Goal: Communication & Community: Connect with others

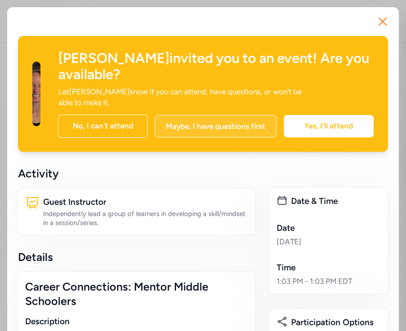
click at [225, 115] on div "Maybe, I have questions first" at bounding box center [215, 126] width 122 height 22
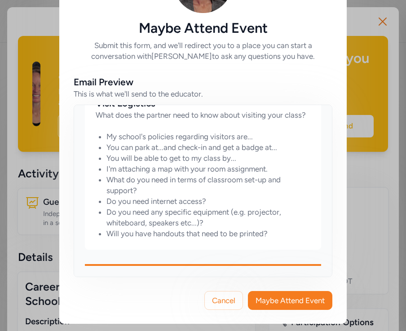
scroll to position [472, 0]
click at [253, 302] on button "Maybe Attend Event" at bounding box center [290, 300] width 84 height 19
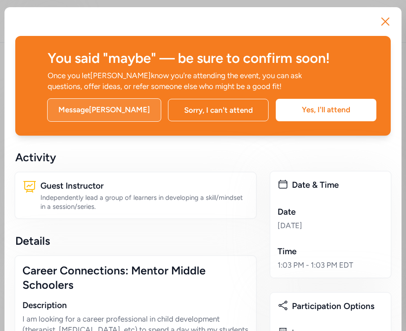
click at [84, 107] on div "Message [PERSON_NAME]" at bounding box center [104, 109] width 114 height 23
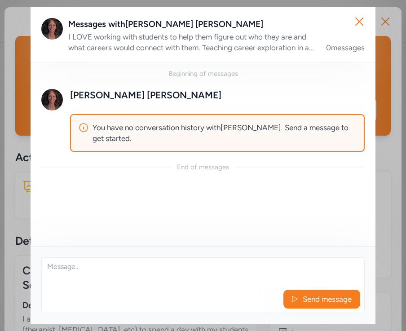
click at [115, 275] on textarea at bounding box center [203, 271] width 322 height 29
click at [298, 40] on div "I LOVE working with students to help them figure out who they are and what care…" at bounding box center [191, 42] width 247 height 22
drag, startPoint x: 301, startPoint y: 44, endPoint x: 309, endPoint y: 53, distance: 11.8
click at [309, 53] on div "Messages with [PERSON_NAME] I LOVE working with students to help them figure ou…" at bounding box center [203, 34] width 345 height 55
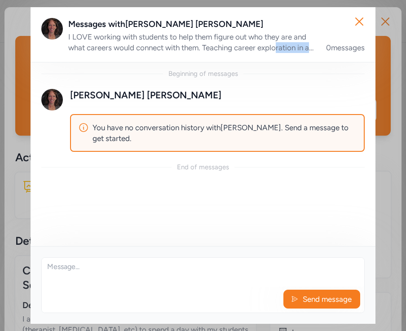
drag, startPoint x: 315, startPoint y: 52, endPoint x: 277, endPoint y: 43, distance: 39.3
click at [277, 43] on div "I LOVE working with students to help them figure out who they are and what care…" at bounding box center [216, 42] width 296 height 22
click at [277, 43] on div "I LOVE working with students to help them figure out who they are and what care…" at bounding box center [191, 42] width 247 height 22
click at [337, 51] on div "0 messages" at bounding box center [345, 47] width 39 height 11
click at [352, 19] on icon "button" at bounding box center [359, 21] width 14 height 14
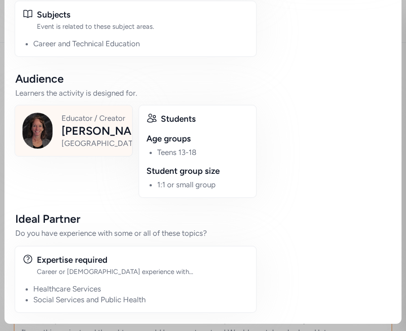
scroll to position [425, 0]
click at [58, 134] on div "Educator / Creator [PERSON_NAME][GEOGRAPHIC_DATA]" at bounding box center [73, 131] width 102 height 36
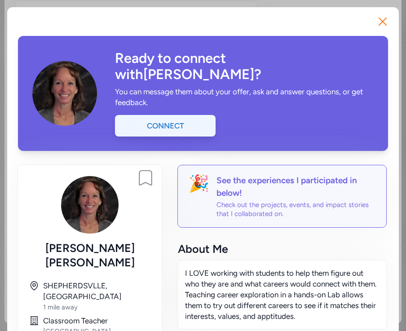
click at [188, 115] on div "Connect" at bounding box center [165, 126] width 100 height 22
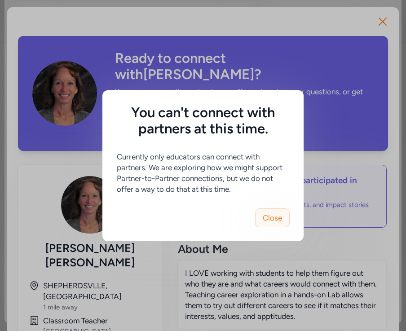
click at [284, 217] on button "Close" at bounding box center [272, 217] width 35 height 19
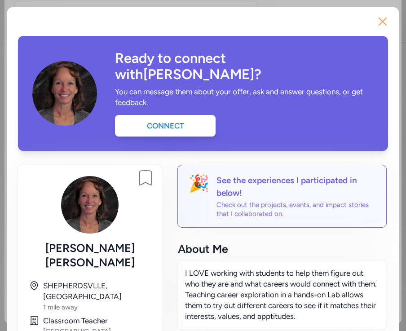
click at [378, 21] on icon "button" at bounding box center [382, 21] width 14 height 14
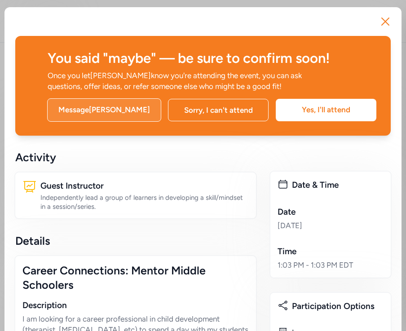
click at [105, 114] on div "Message [PERSON_NAME]" at bounding box center [104, 109] width 114 height 23
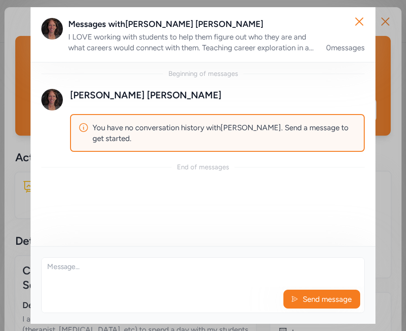
click at [97, 270] on textarea at bounding box center [203, 271] width 322 height 29
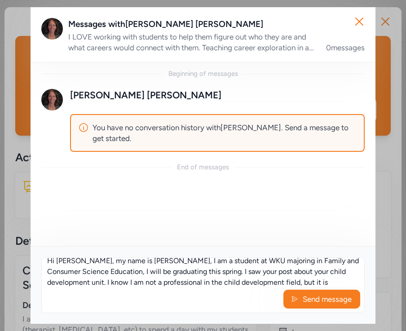
scroll to position [22, 0]
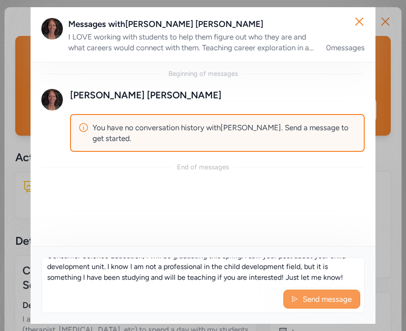
type textarea "Hi [PERSON_NAME], my name is [PERSON_NAME], I am a student at WKU majoring in F…"
click at [331, 296] on span "Send message" at bounding box center [326, 298] width 51 height 11
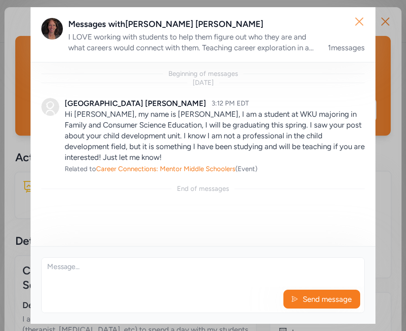
click at [371, 12] on button "Close" at bounding box center [359, 21] width 29 height 29
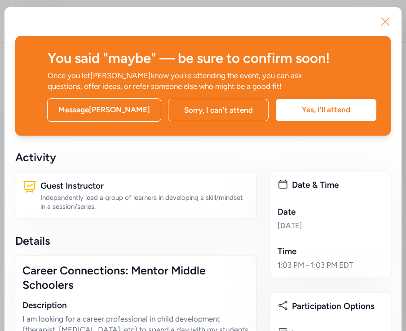
click at [381, 17] on icon "button" at bounding box center [385, 21] width 14 height 14
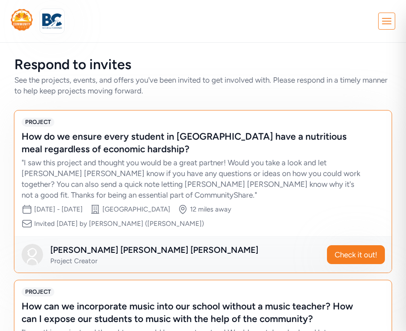
click at [25, 28] on img at bounding box center [22, 20] width 22 height 22
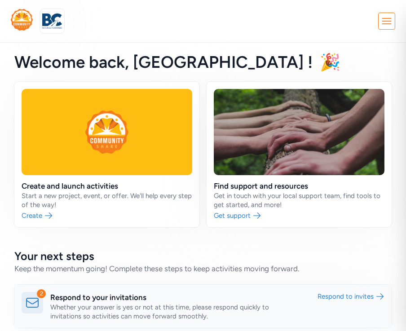
click at [59, 306] on link at bounding box center [202, 305] width 377 height 43
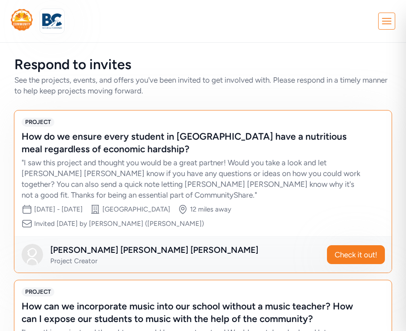
click at [393, 19] on icon at bounding box center [386, 21] width 16 height 16
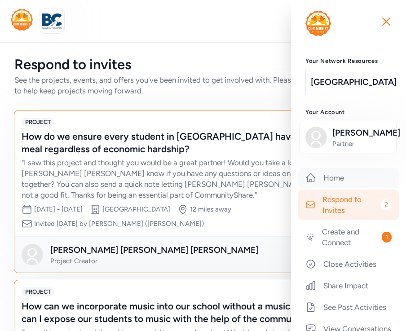
click at [351, 188] on link "Home" at bounding box center [348, 178] width 100 height 20
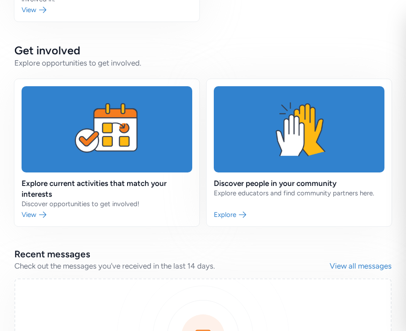
scroll to position [519, 0]
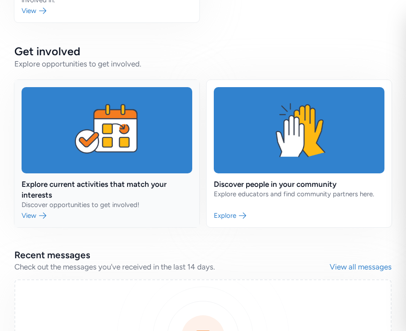
click at [85, 157] on link at bounding box center [106, 153] width 185 height 147
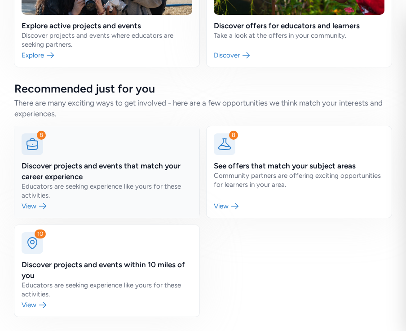
scroll to position [189, 0]
click at [85, 157] on link at bounding box center [106, 172] width 185 height 92
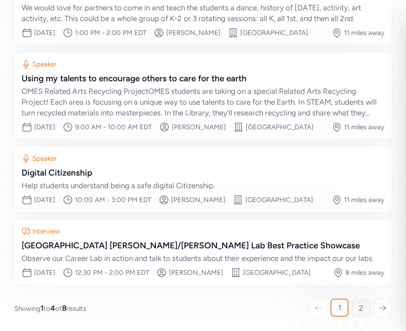
click at [361, 311] on span "2" at bounding box center [360, 307] width 4 height 11
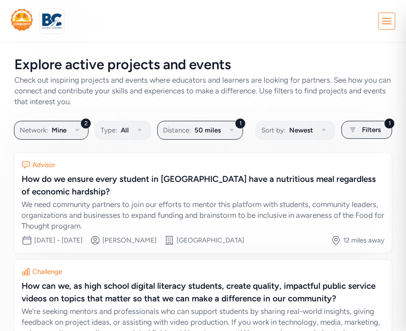
click at [384, 19] on icon at bounding box center [386, 21] width 16 height 16
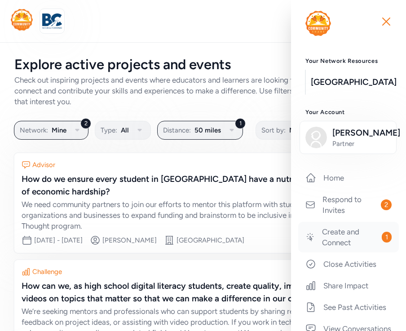
click at [349, 252] on link "Create and Connect 1" at bounding box center [348, 237] width 100 height 31
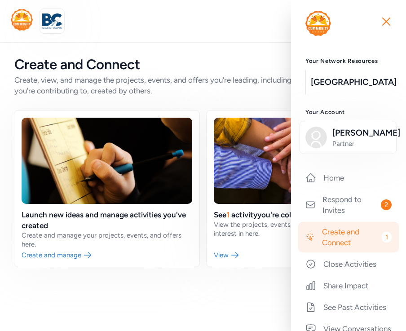
click at [262, 267] on div "Create and Connect Create, view, and manage the projects, events, and offers yo…" at bounding box center [203, 161] width 406 height 239
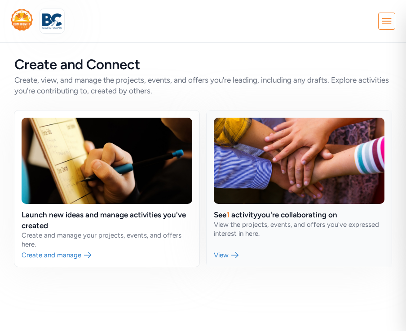
click at [311, 222] on link at bounding box center [298, 188] width 185 height 156
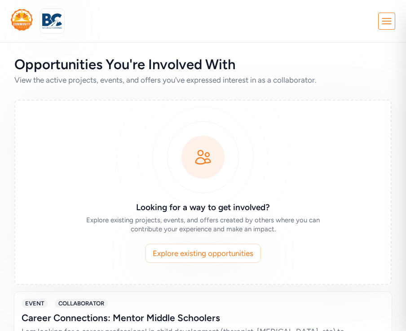
click at [386, 20] on icon at bounding box center [386, 21] width 16 height 16
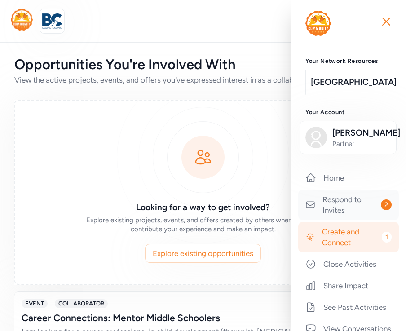
click at [349, 214] on link "Respond to Invites 2" at bounding box center [348, 204] width 100 height 31
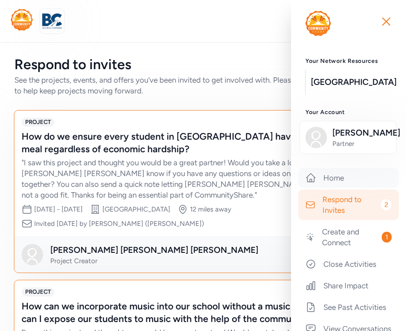
click at [350, 186] on link "Home" at bounding box center [348, 178] width 100 height 20
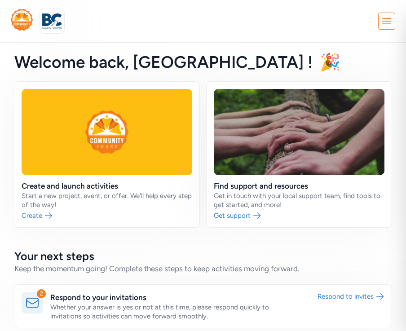
click at [174, 257] on h2 "Your next steps" at bounding box center [202, 256] width 377 height 14
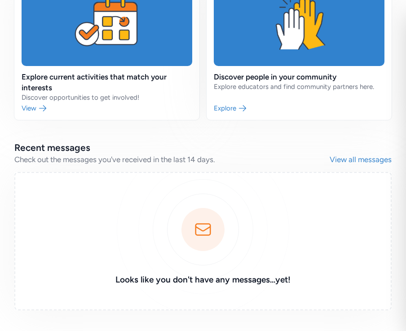
scroll to position [628, 0]
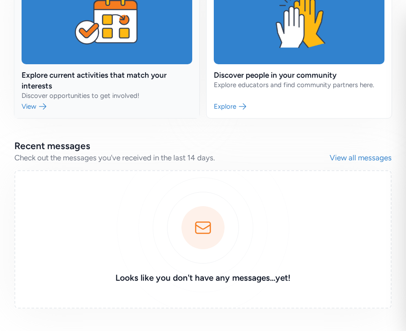
click at [144, 95] on link at bounding box center [106, 44] width 185 height 147
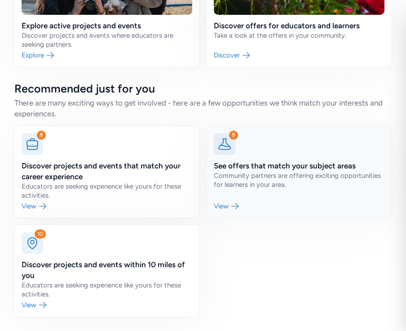
click at [306, 174] on link at bounding box center [298, 172] width 185 height 92
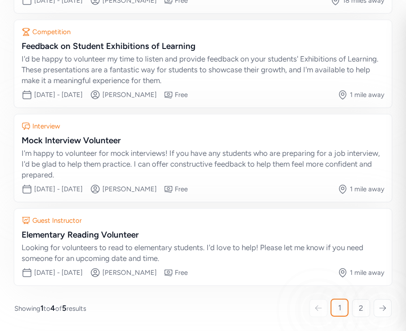
scroll to position [216, 0]
click at [361, 306] on span "2" at bounding box center [360, 307] width 4 height 11
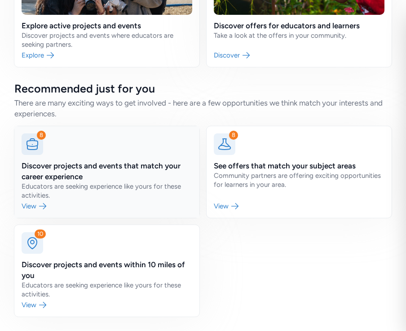
scroll to position [189, 0]
click at [137, 249] on link at bounding box center [106, 271] width 185 height 92
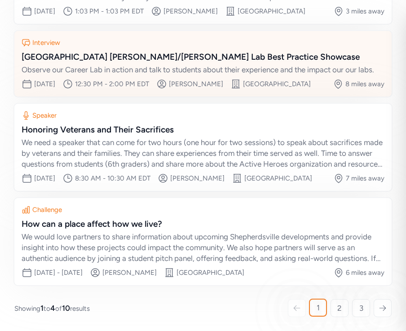
scroll to position [216, 0]
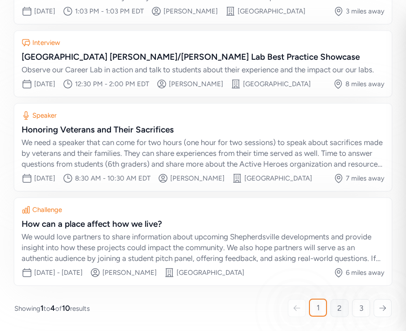
click at [337, 313] on span "2" at bounding box center [339, 307] width 4 height 11
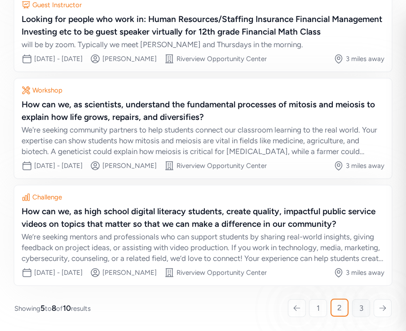
click at [359, 308] on span "3" at bounding box center [361, 307] width 4 height 11
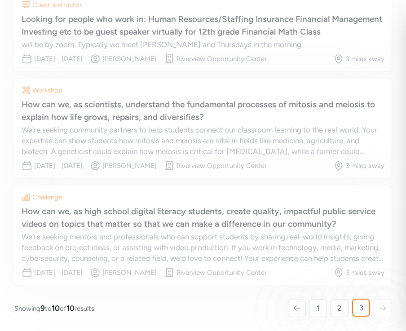
scroll to position [121, 0]
